Goal: Entertainment & Leisure: Consume media (video, audio)

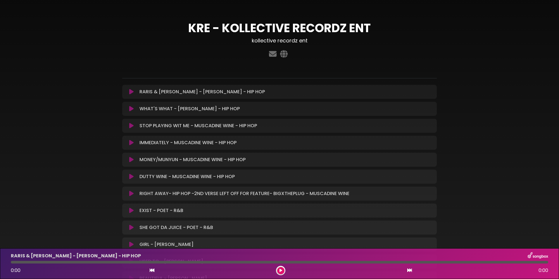
drag, startPoint x: 132, startPoint y: 89, endPoint x: 136, endPoint y: 88, distance: 4.0
click at [132, 89] on icon at bounding box center [131, 92] width 4 height 6
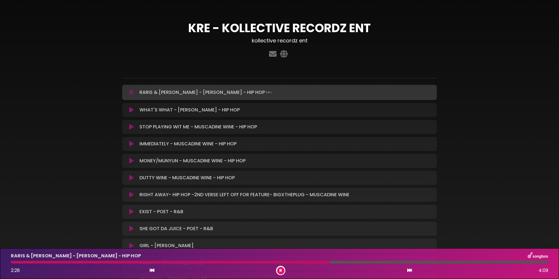
click at [521, 98] on div "KRE - KOLLECTIVE RECORDZ ENT kollective recordz ent" at bounding box center [279, 177] width 559 height 340
click at [131, 92] on icon at bounding box center [132, 92] width 4 height 6
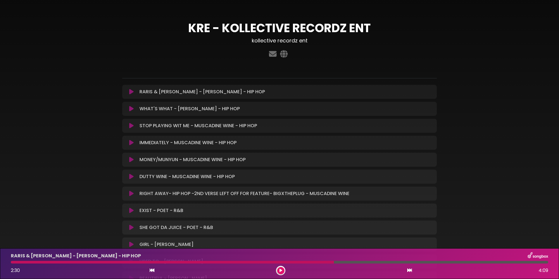
click at [133, 91] on button at bounding box center [131, 92] width 11 height 6
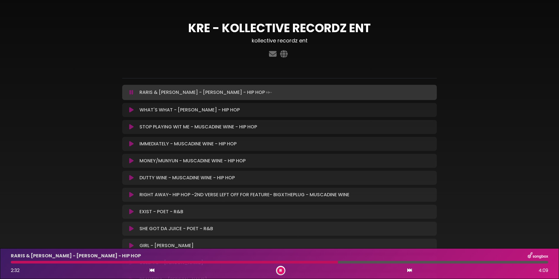
click at [133, 92] on icon at bounding box center [132, 92] width 4 height 6
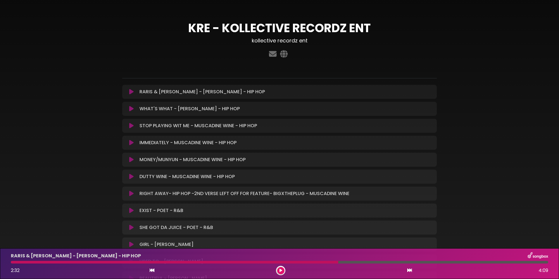
click at [128, 159] on button at bounding box center [131, 160] width 11 height 6
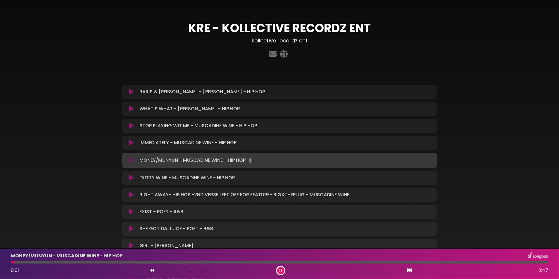
click at [128, 158] on button at bounding box center [131, 160] width 11 height 6
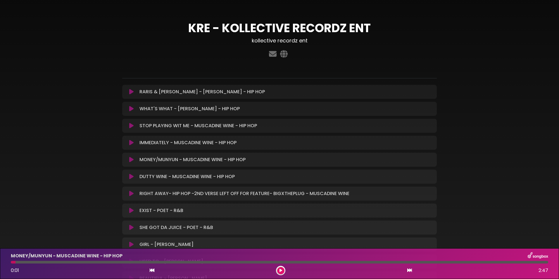
click at [131, 158] on icon at bounding box center [131, 160] width 4 height 6
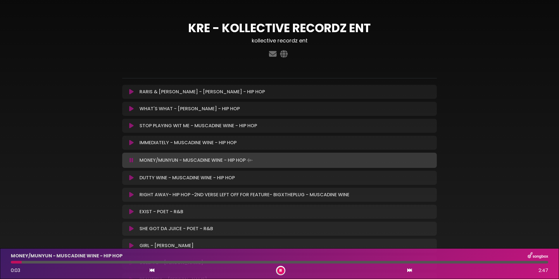
click at [131, 158] on icon at bounding box center [132, 160] width 4 height 6
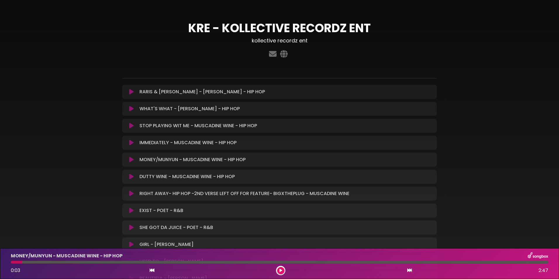
click at [131, 158] on icon at bounding box center [131, 160] width 4 height 6
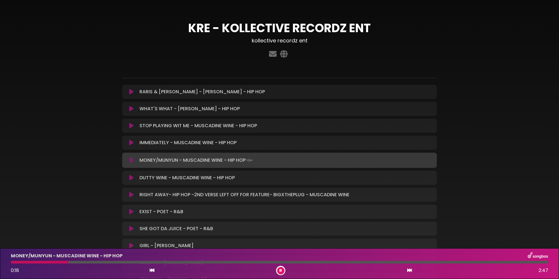
click at [130, 160] on icon at bounding box center [132, 160] width 4 height 6
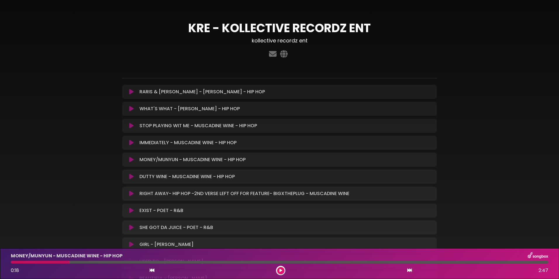
click at [131, 112] on icon at bounding box center [131, 109] width 4 height 6
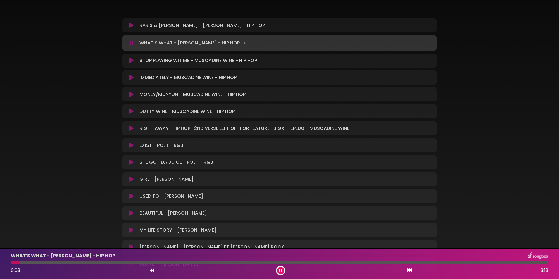
scroll to position [9, 0]
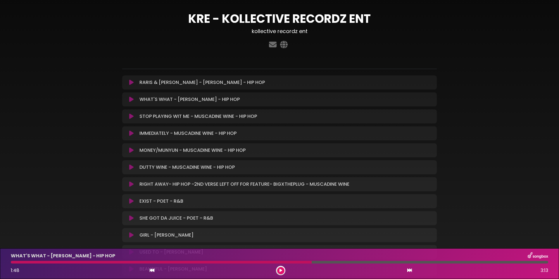
click at [437, 46] on div "KRE - KOLLECTIVE RECORDZ ENT kollective recordz ent" at bounding box center [280, 31] width 322 height 39
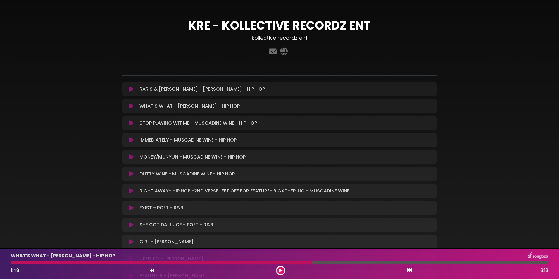
scroll to position [0, 0]
